Goal: Transaction & Acquisition: Purchase product/service

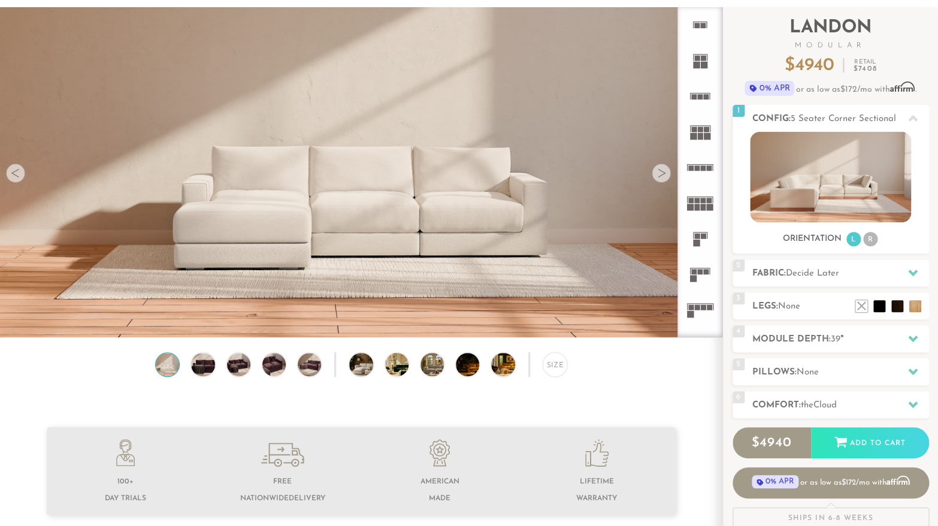
scroll to position [69, 0]
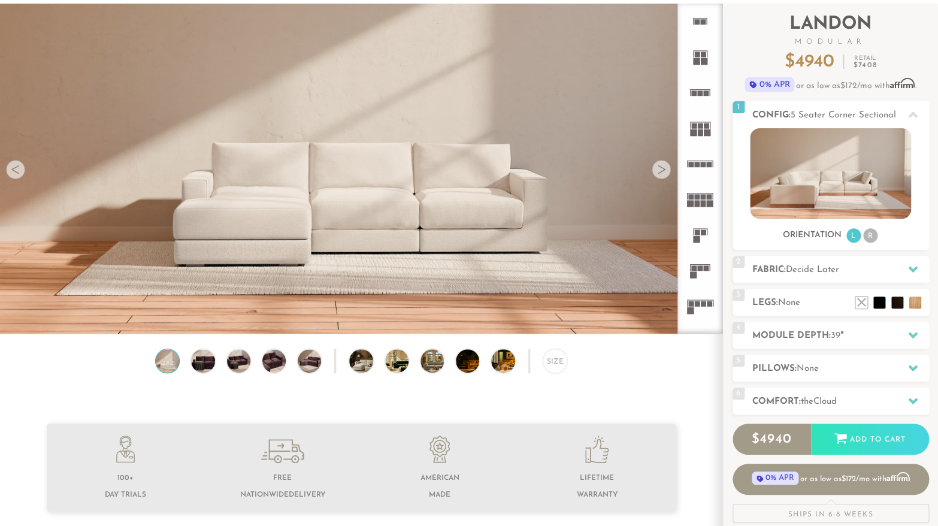
click at [655, 170] on div at bounding box center [661, 169] width 19 height 19
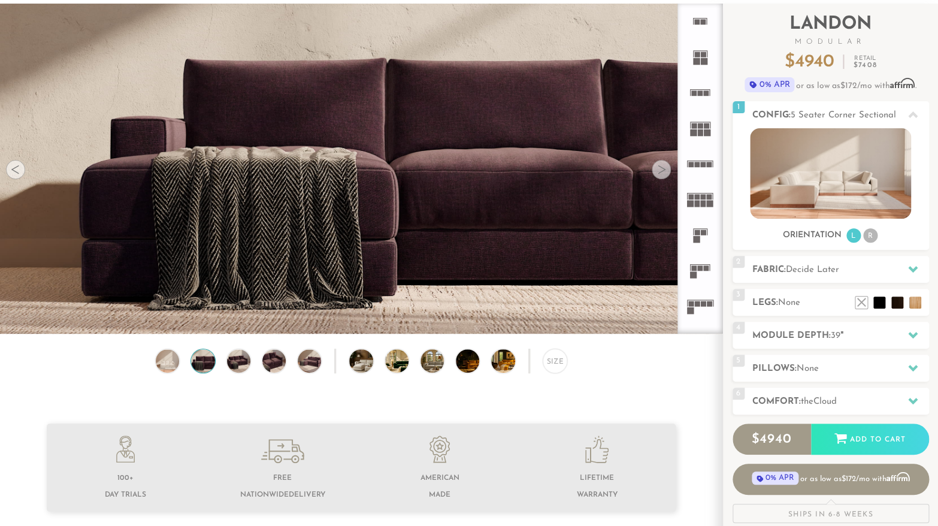
click at [655, 170] on div at bounding box center [661, 169] width 19 height 19
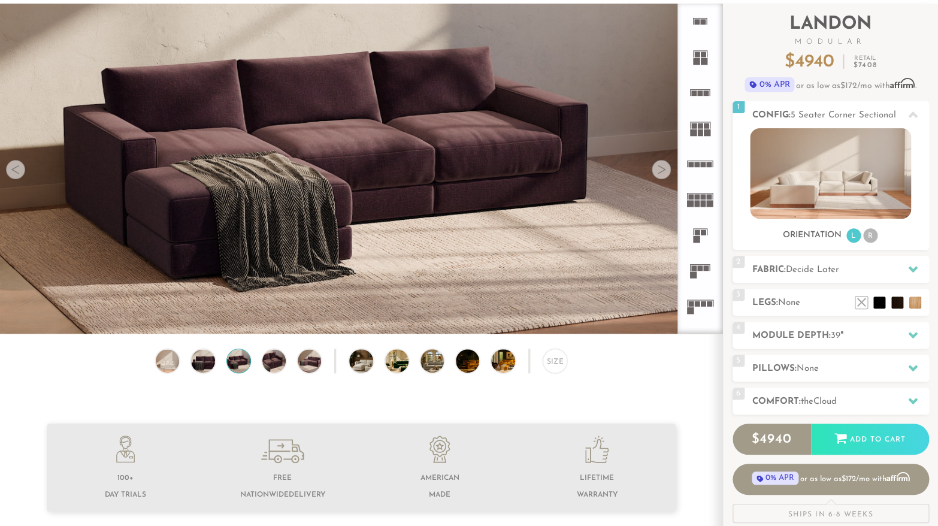
click at [655, 170] on div at bounding box center [661, 169] width 19 height 19
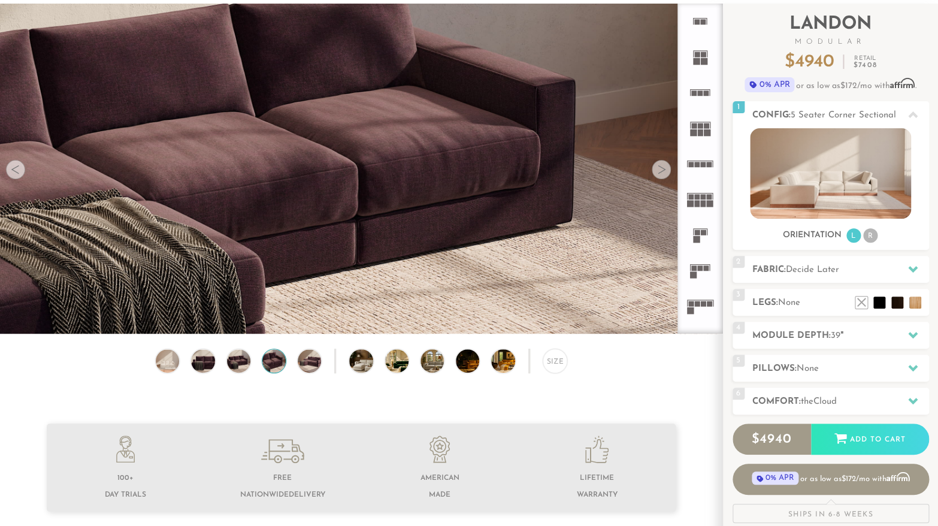
click at [655, 170] on div at bounding box center [661, 169] width 19 height 19
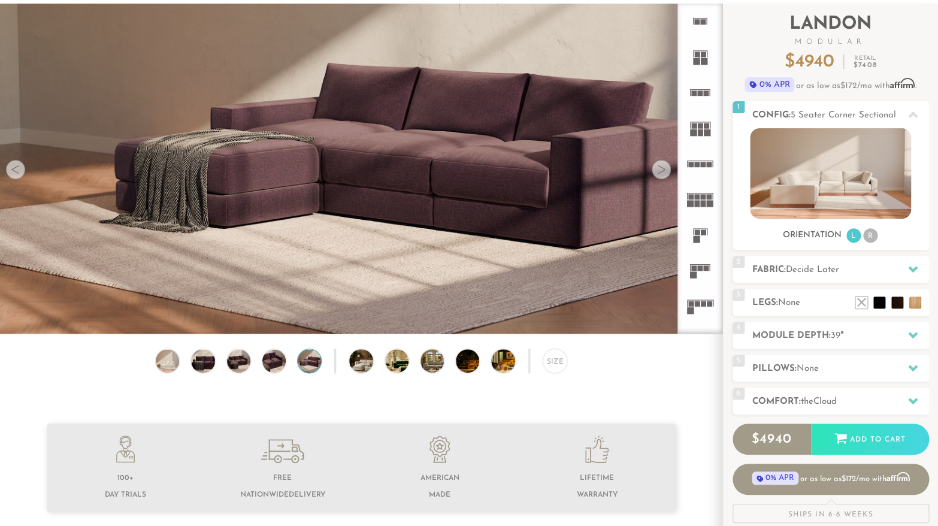
click at [655, 170] on div at bounding box center [661, 169] width 19 height 19
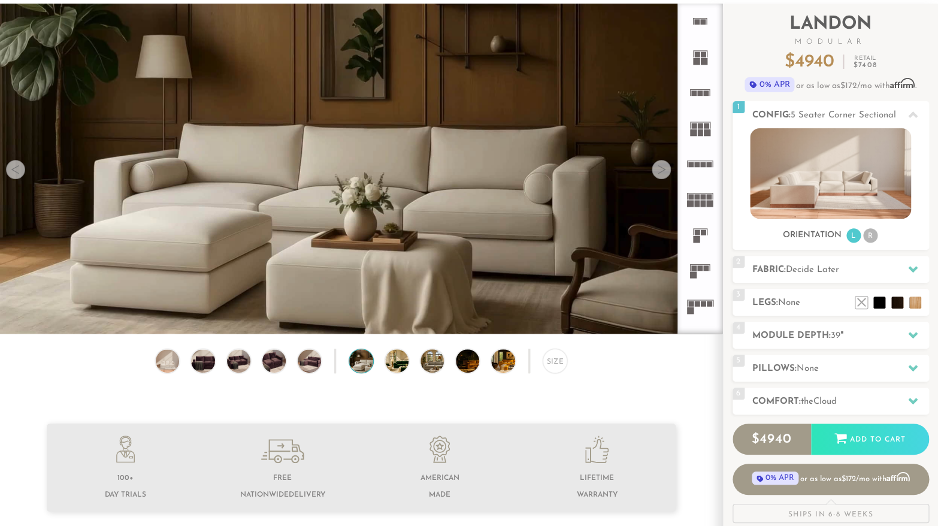
click at [655, 170] on div at bounding box center [661, 169] width 19 height 19
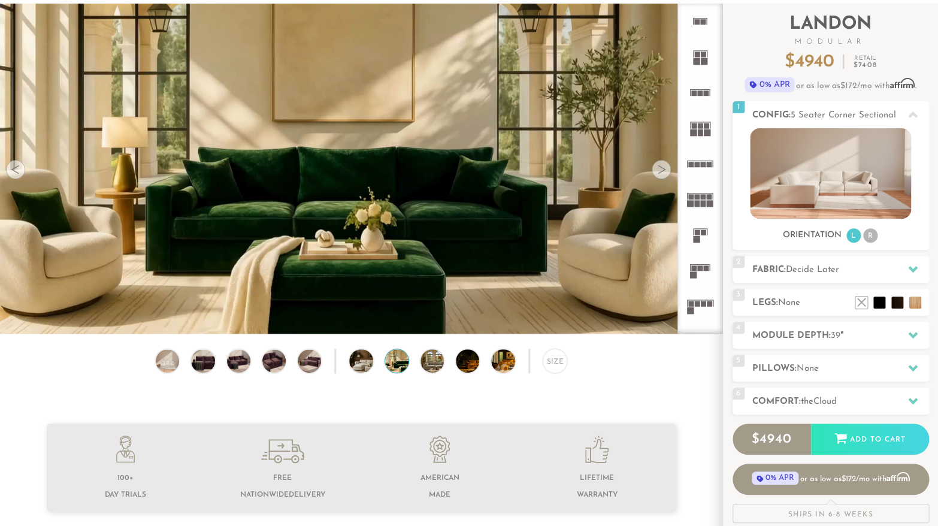
click at [655, 170] on div at bounding box center [661, 169] width 19 height 19
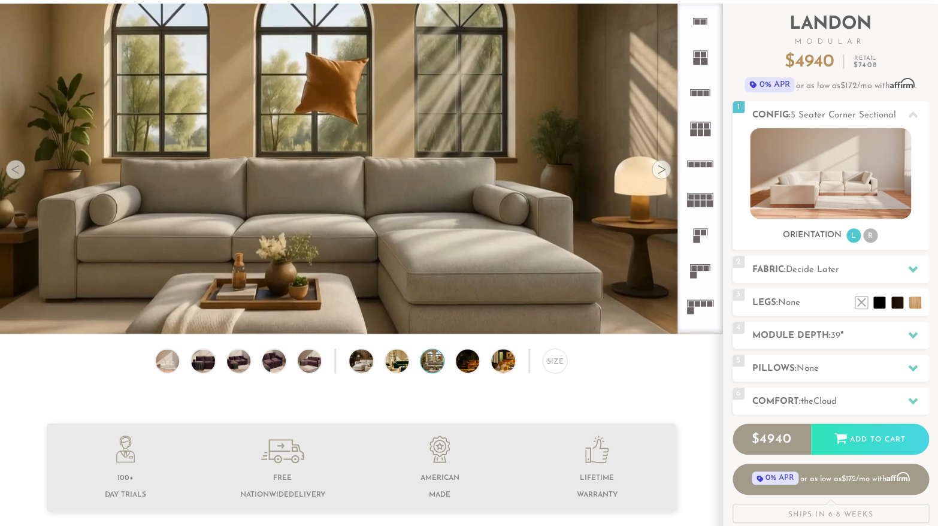
click at [655, 170] on div at bounding box center [661, 169] width 19 height 19
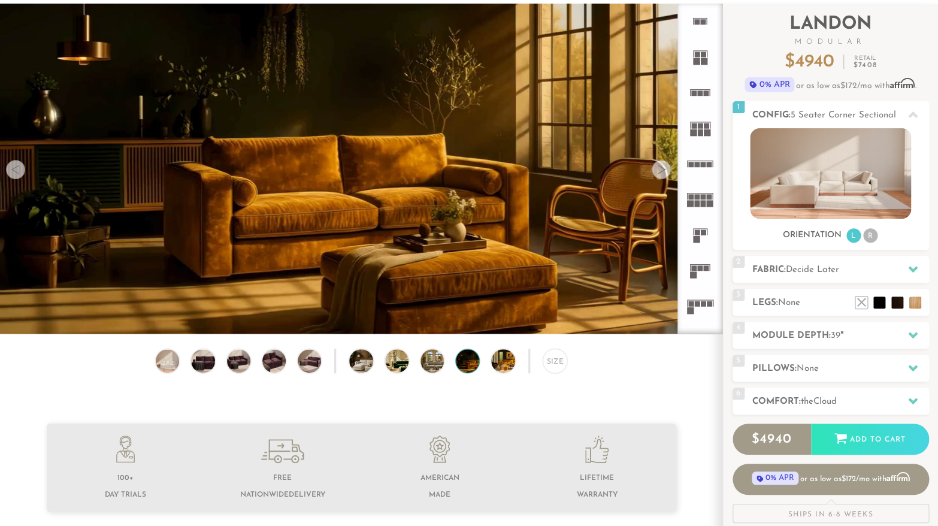
click at [655, 171] on div at bounding box center [661, 169] width 19 height 19
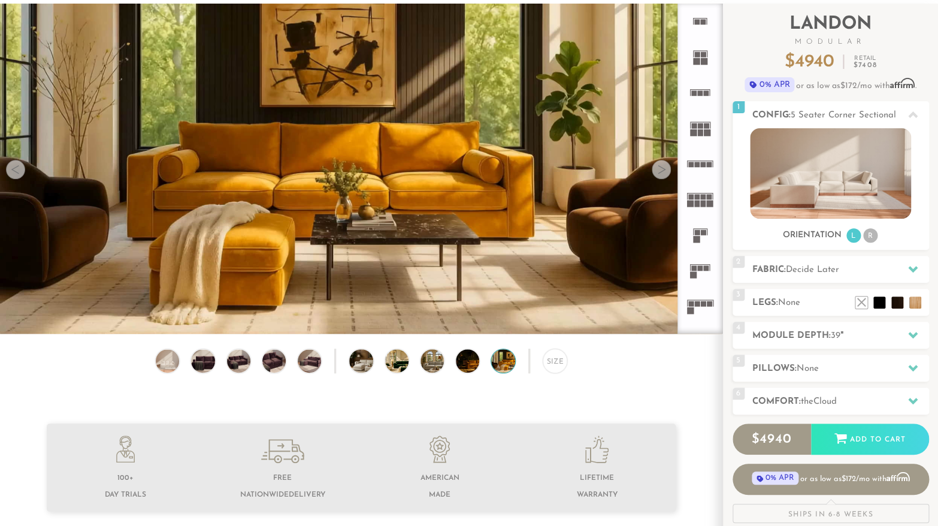
click at [655, 171] on div at bounding box center [661, 169] width 19 height 19
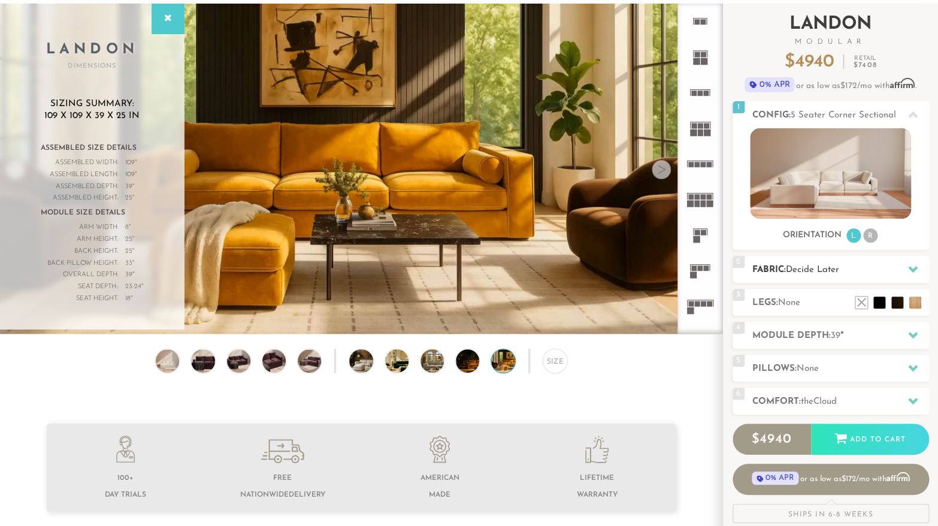
click at [826, 273] on span "Decide Later" at bounding box center [812, 269] width 53 height 9
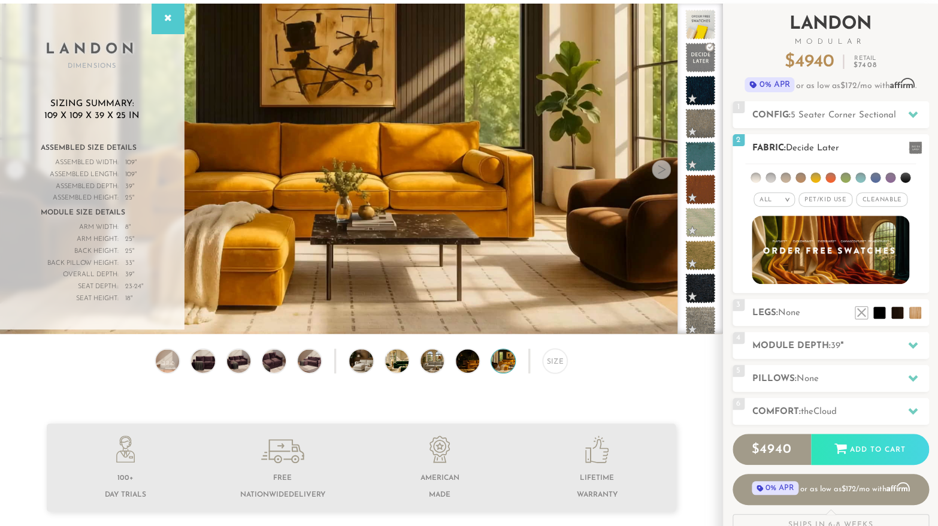
click at [781, 200] on div "All >" at bounding box center [774, 199] width 41 height 14
click at [811, 201] on span "Pet/Kid Use x" at bounding box center [826, 199] width 54 height 14
click at [894, 196] on span "Cleanable x" at bounding box center [886, 199] width 52 height 14
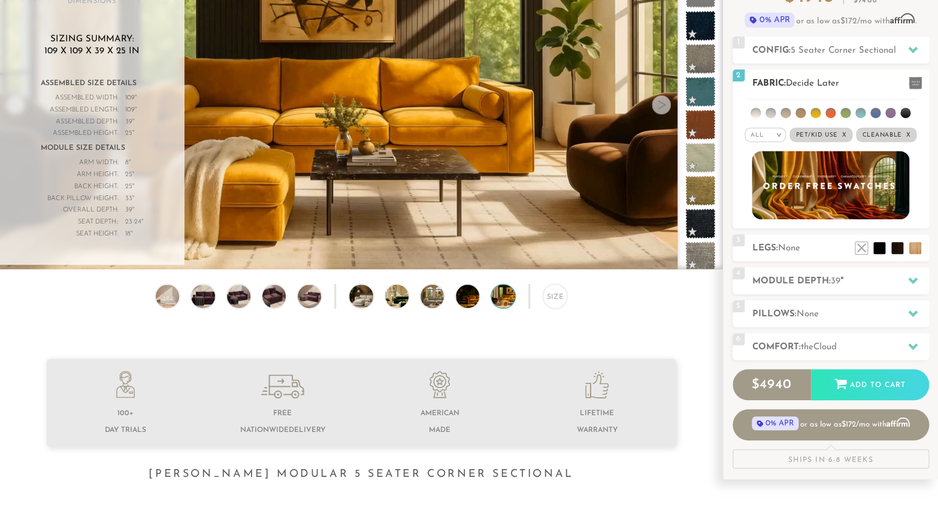
scroll to position [141, 0]
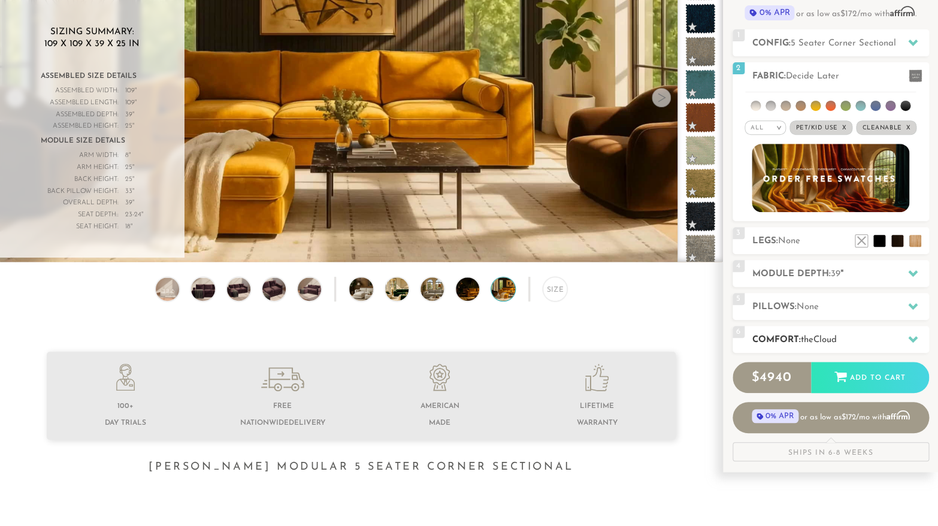
click at [802, 334] on h2 "Comfort: the Cloud" at bounding box center [841, 340] width 177 height 14
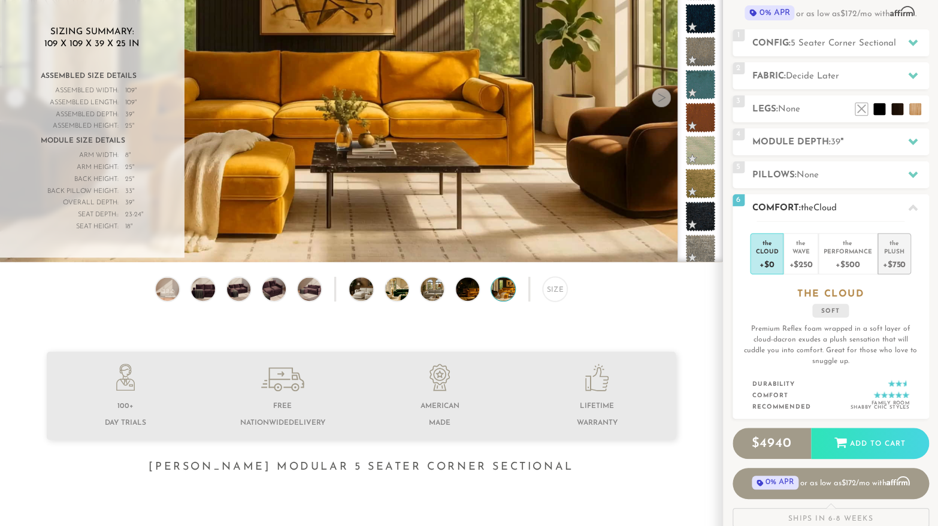
click at [895, 262] on div "+$750" at bounding box center [894, 263] width 23 height 17
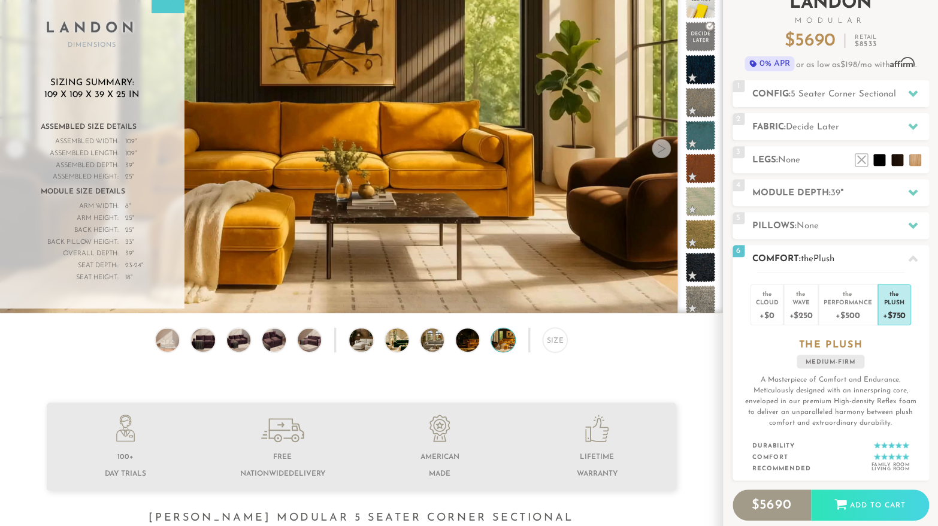
scroll to position [55, 0]
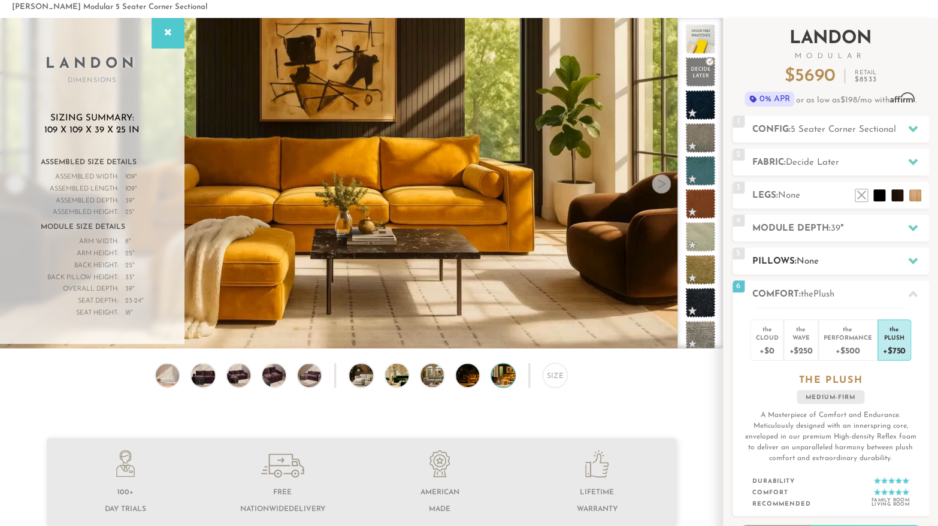
click at [913, 258] on icon at bounding box center [913, 261] width 10 height 10
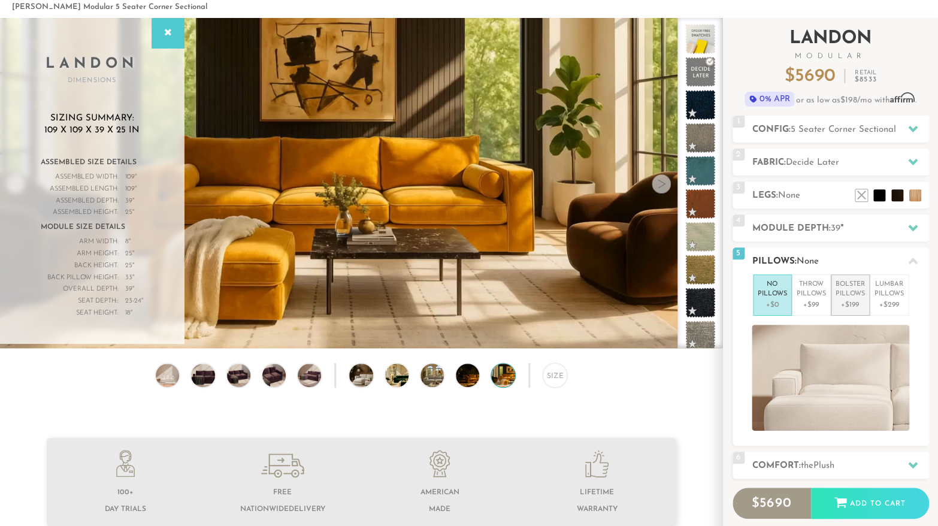
click at [852, 283] on p "Bolster Pillows" at bounding box center [850, 290] width 29 height 20
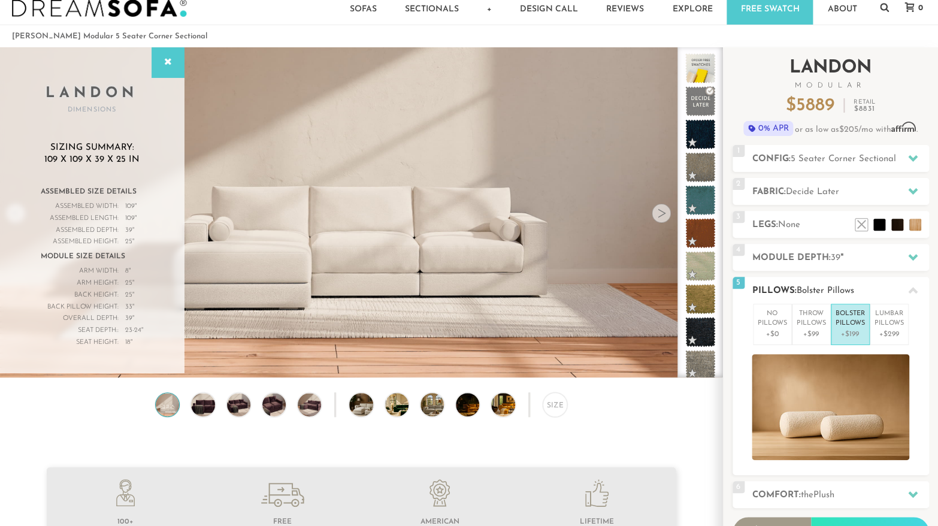
scroll to position [17, 0]
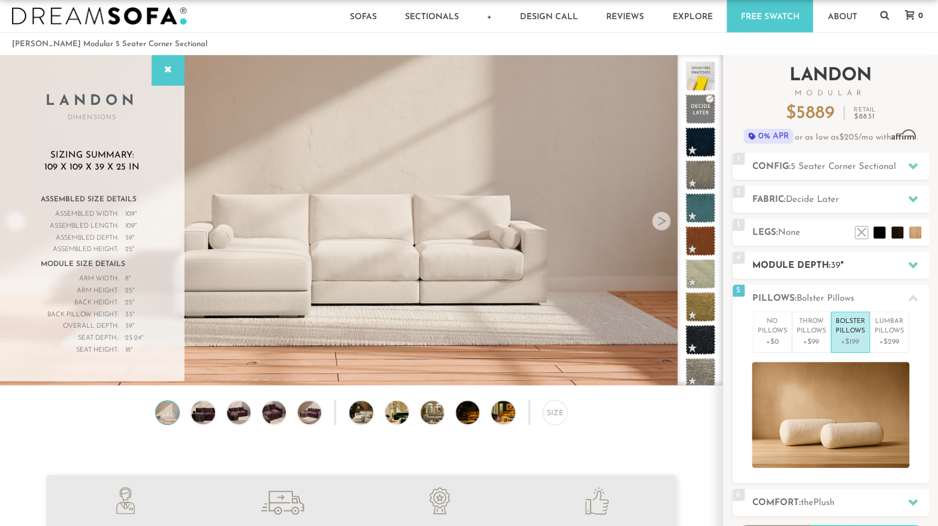
click at [852, 268] on h2 "Module Depth: 39 "" at bounding box center [841, 266] width 177 height 14
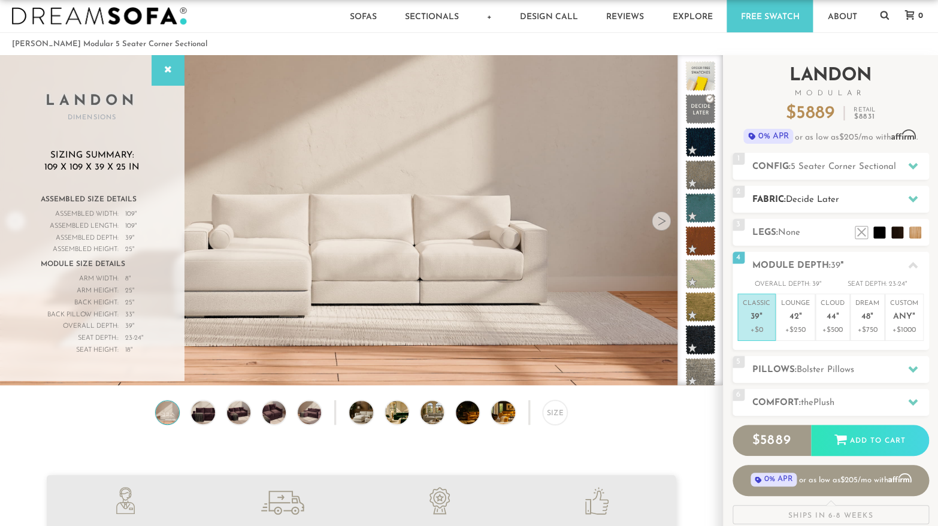
click at [816, 201] on span "Decide Later" at bounding box center [812, 199] width 53 height 9
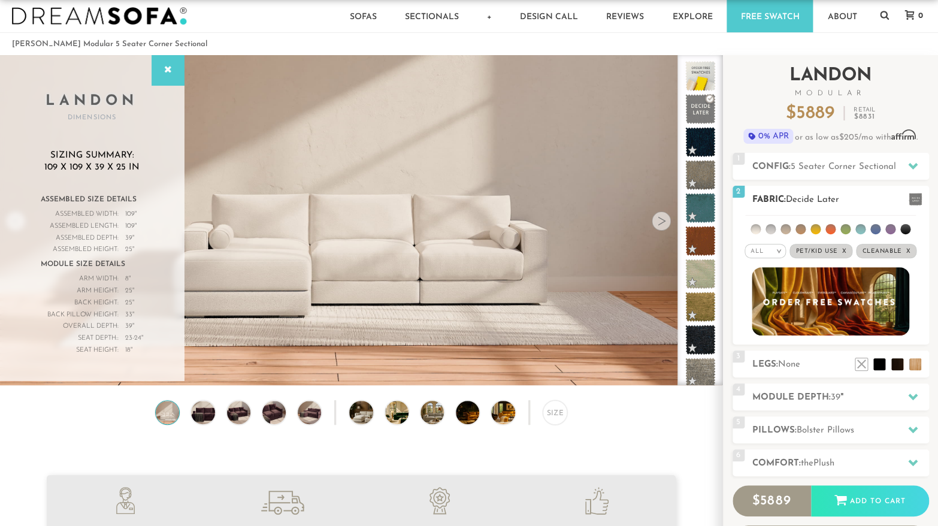
click at [849, 230] on li at bounding box center [846, 229] width 10 height 10
